Goal: Information Seeking & Learning: Learn about a topic

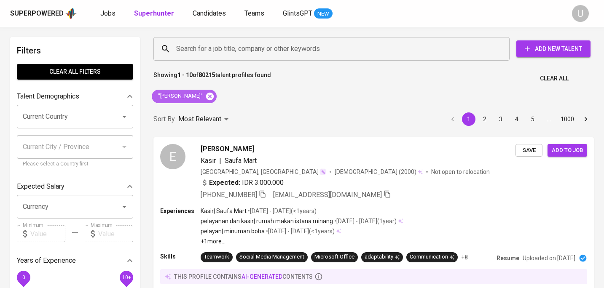
click at [214, 95] on icon at bounding box center [210, 96] width 8 height 8
click at [214, 47] on input "Search for a job title, company or other keywords" at bounding box center [333, 49] width 319 height 16
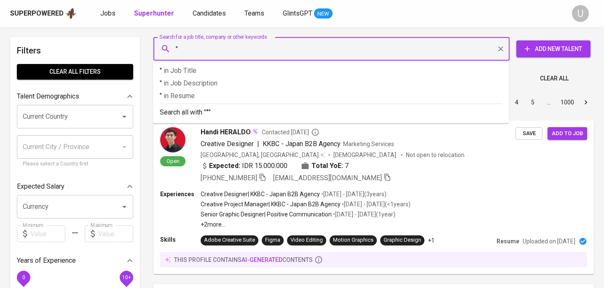
paste input "[PERSON_NAME]"
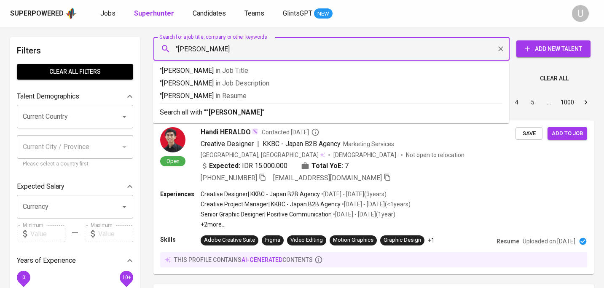
type input ""[PERSON_NAME]""
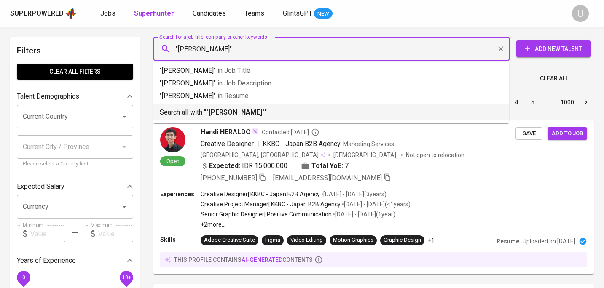
click at [212, 112] on b ""[PERSON_NAME]"" at bounding box center [235, 112] width 59 height 8
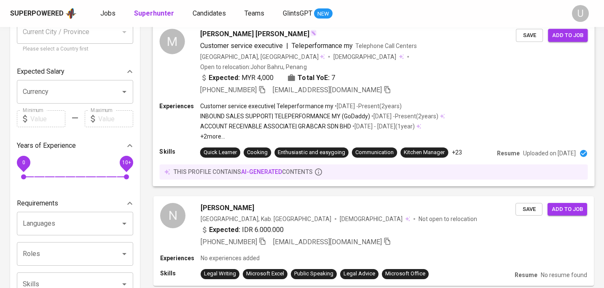
scroll to position [116, 0]
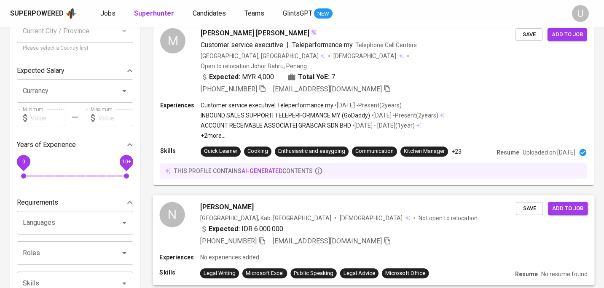
click at [305, 224] on div "Expected: IDR 6.000.000" at bounding box center [357, 230] width 315 height 12
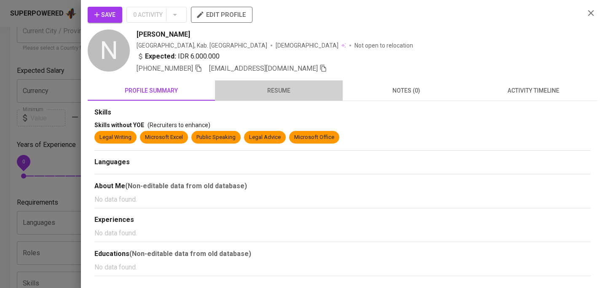
click at [279, 91] on span "resume" at bounding box center [278, 90] width 117 height 11
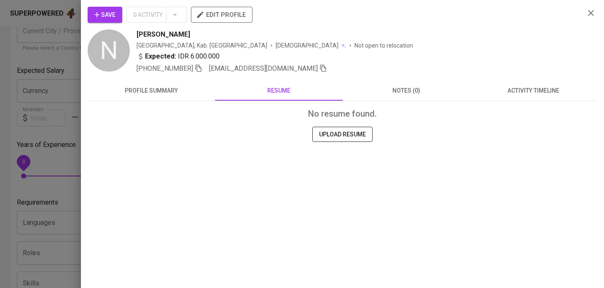
click at [201, 67] on icon "button" at bounding box center [198, 68] width 6 height 7
click at [201, 67] on icon "button" at bounding box center [198, 67] width 5 height 4
